Goal: Information Seeking & Learning: Find contact information

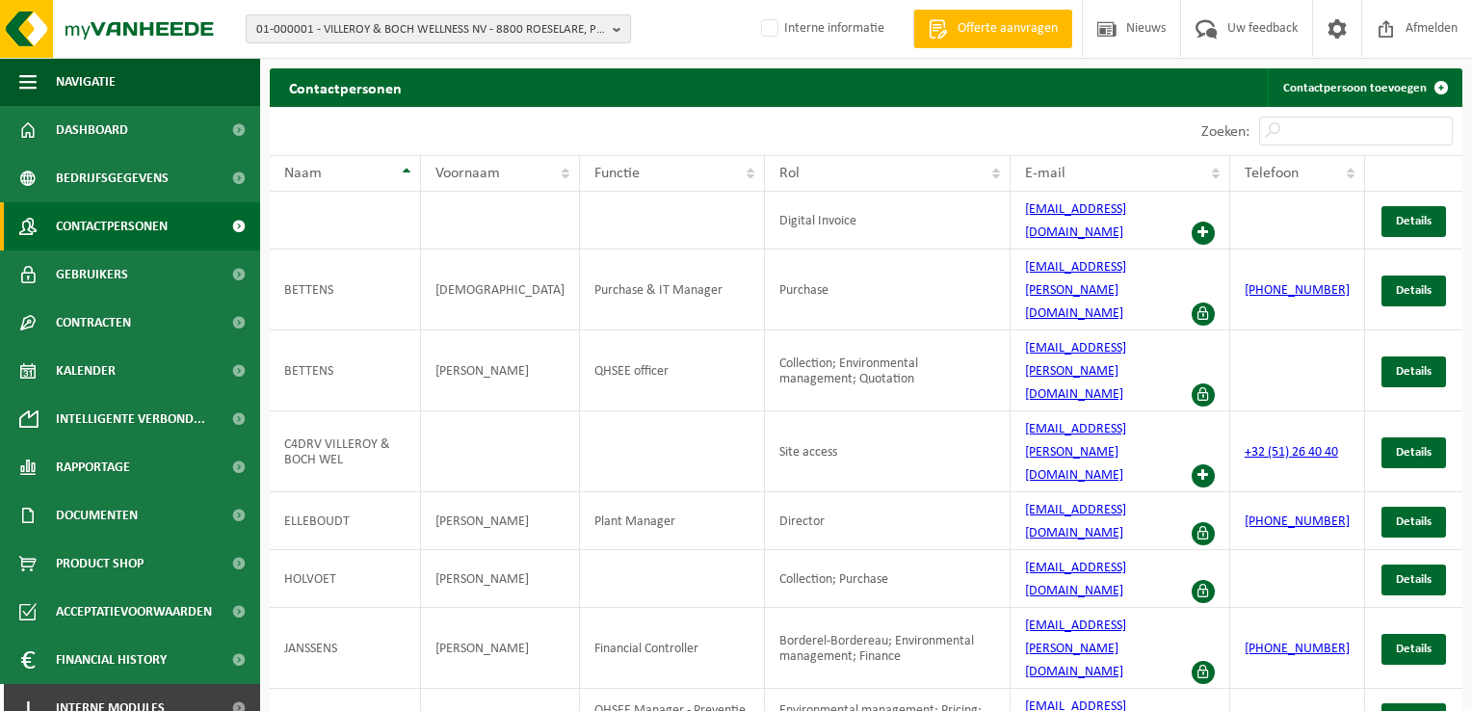
click at [429, 36] on span "01-000001 - VILLEROY & BOCH WELLNESS NV - 8800 ROESELARE, POPULIERSTRAAT 1" at bounding box center [430, 29] width 349 height 29
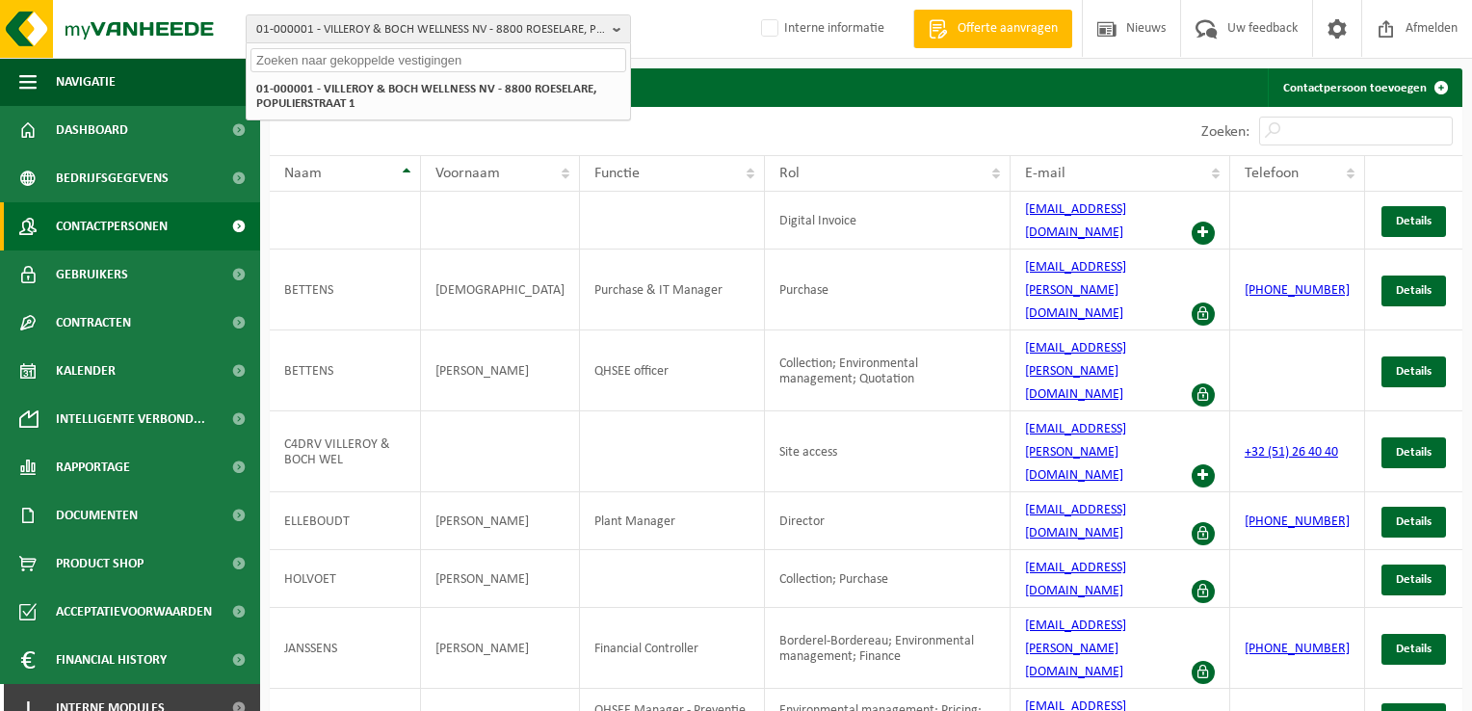
click at [432, 60] on input "text" at bounding box center [438, 60] width 376 height 24
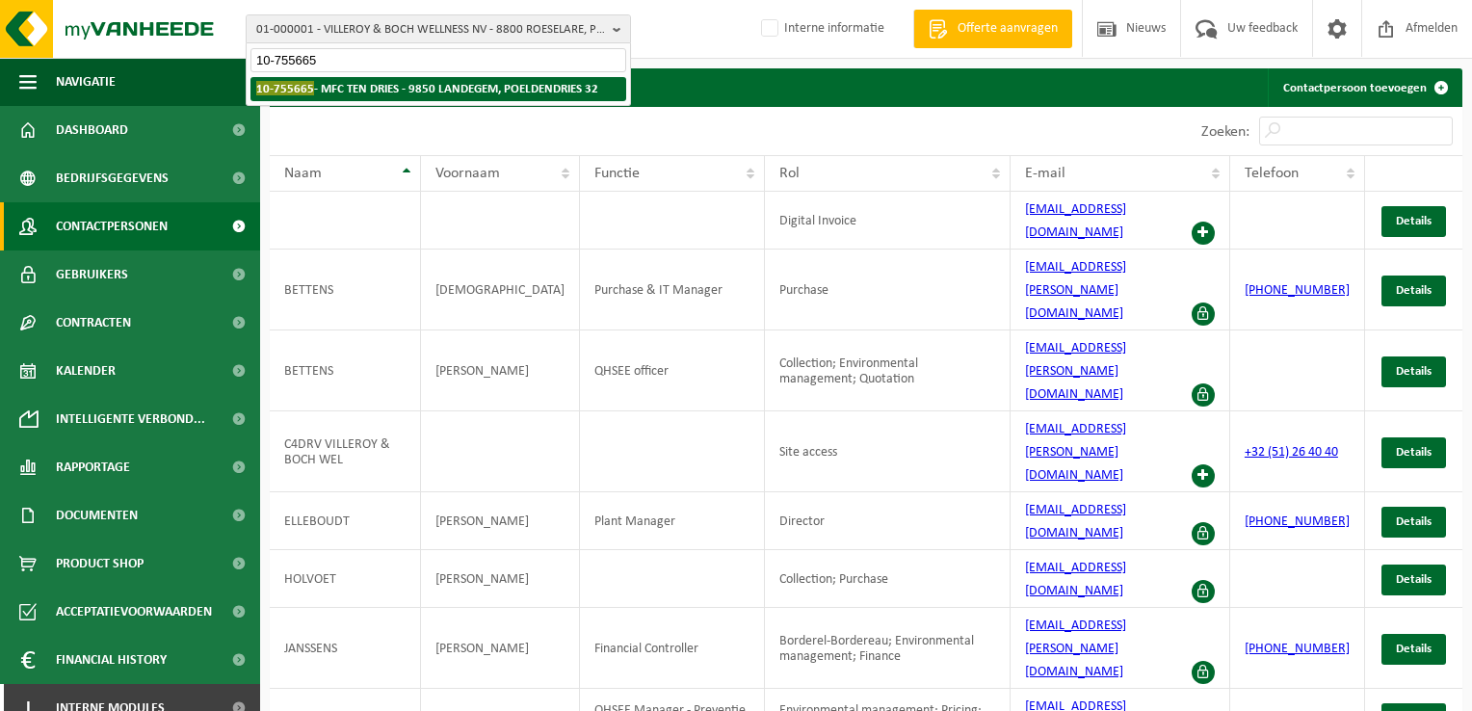
type input "10-755665"
click at [411, 97] on li "10-755665 - MFC TEN DRIES - 9850 LANDEGEM, POELDENDRIES 32" at bounding box center [438, 89] width 376 height 24
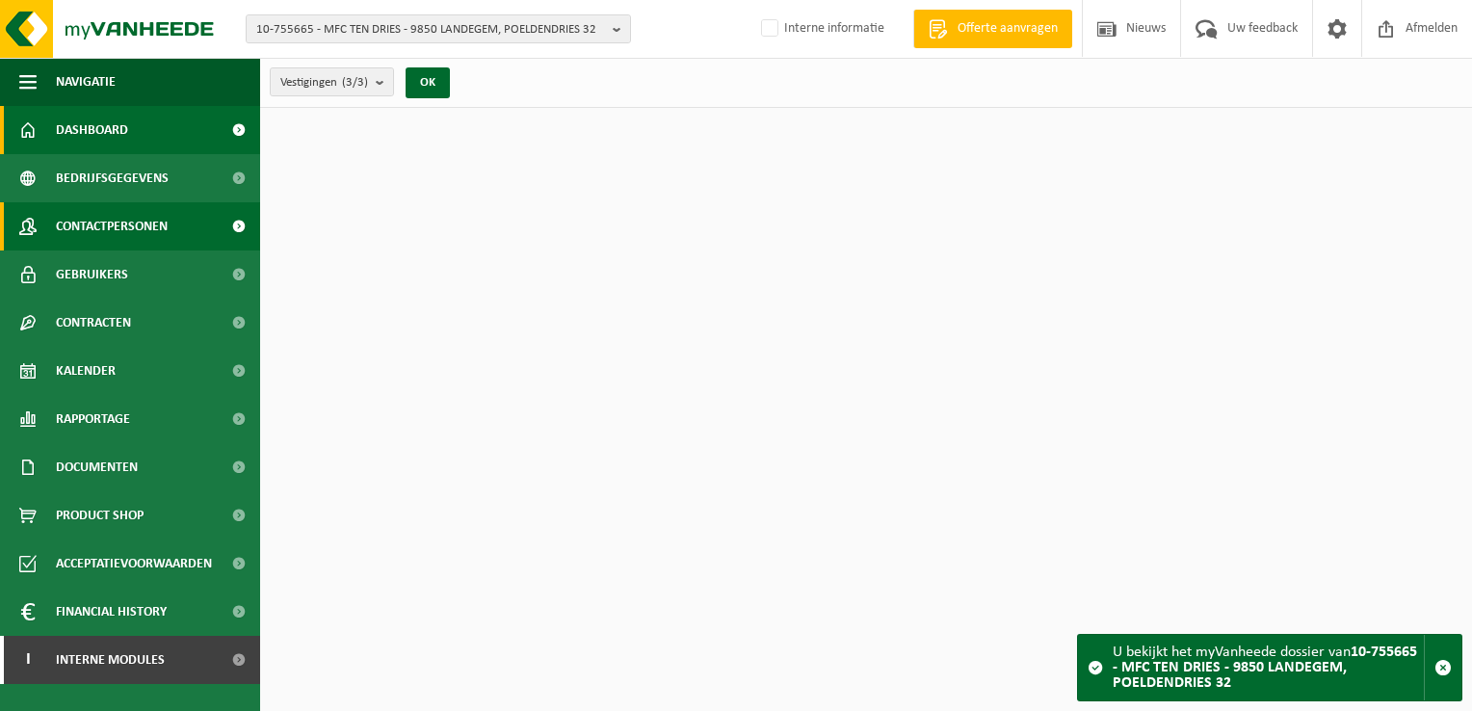
click at [156, 235] on span "Contactpersonen" at bounding box center [112, 226] width 112 height 48
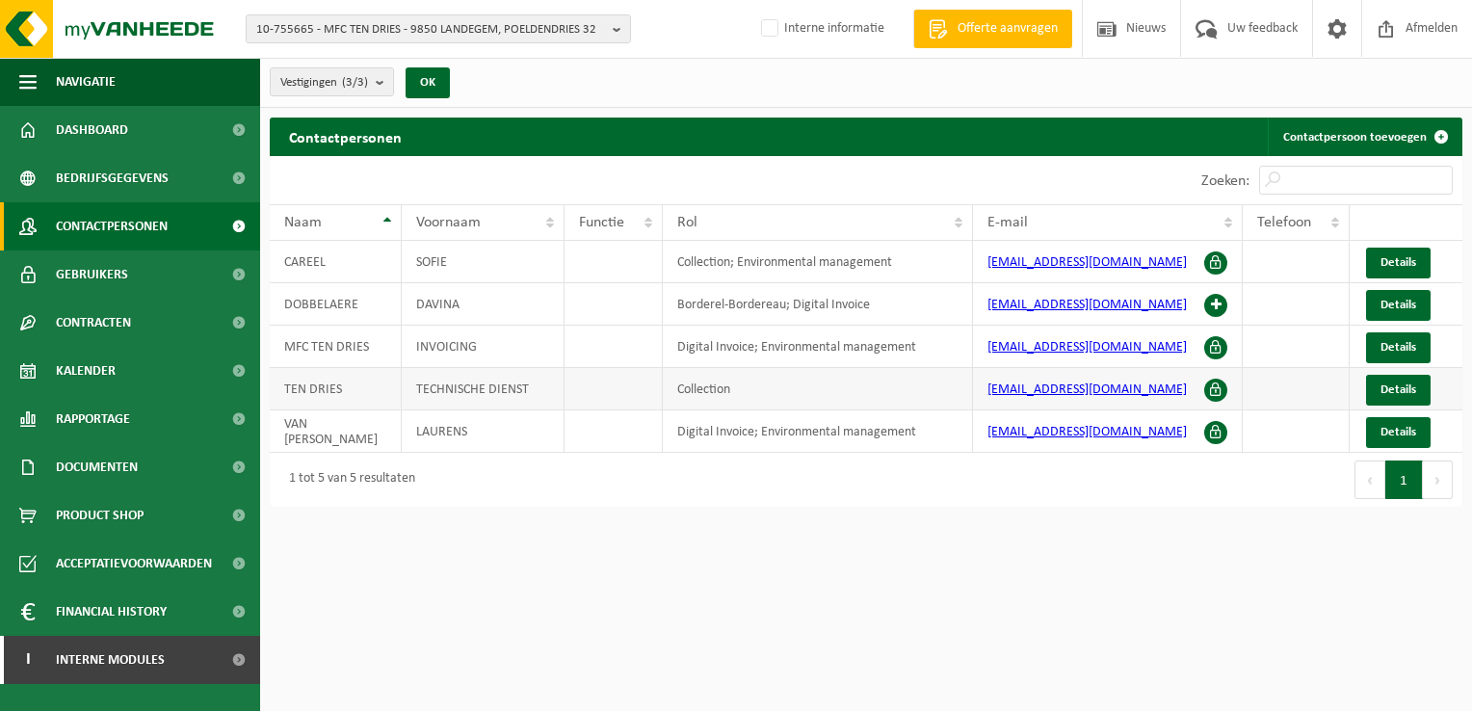
drag, startPoint x: 1167, startPoint y: 385, endPoint x: 977, endPoint y: 386, distance: 189.8
click at [977, 386] on td "[EMAIL_ADDRESS][DOMAIN_NAME]" at bounding box center [1108, 389] width 270 height 42
copy link "[EMAIL_ADDRESS][DOMAIN_NAME]"
